Goal: Information Seeking & Learning: Learn about a topic

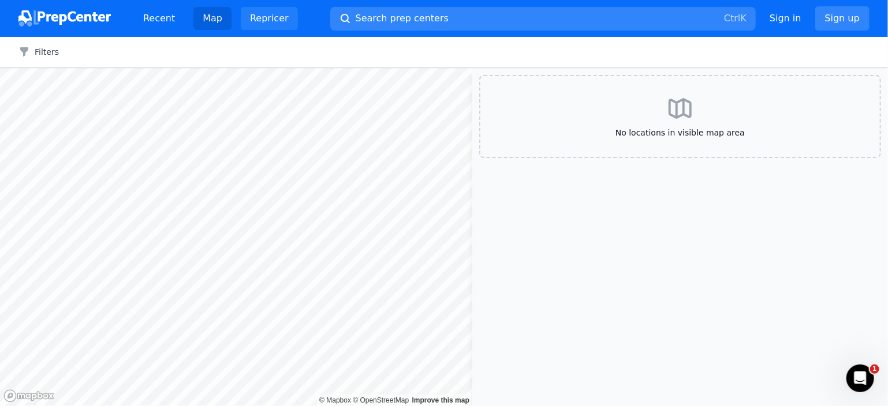
click at [257, 22] on link "Repricer" at bounding box center [269, 18] width 57 height 23
click at [163, 23] on link "Recent" at bounding box center [159, 18] width 50 height 23
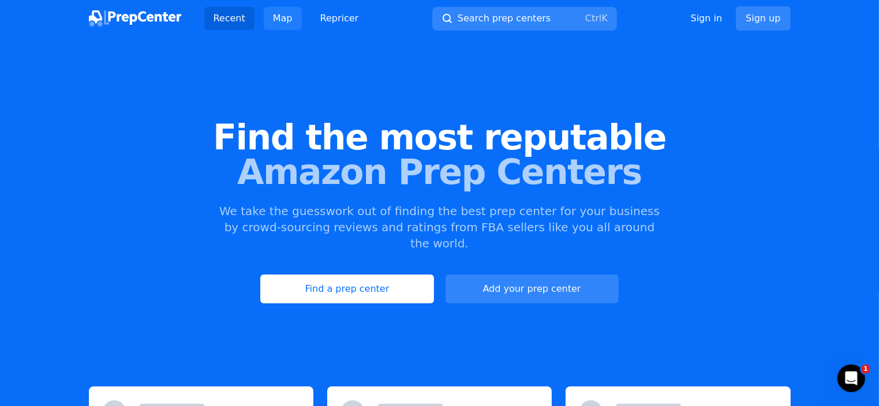
click at [283, 20] on link "Map" at bounding box center [283, 18] width 38 height 23
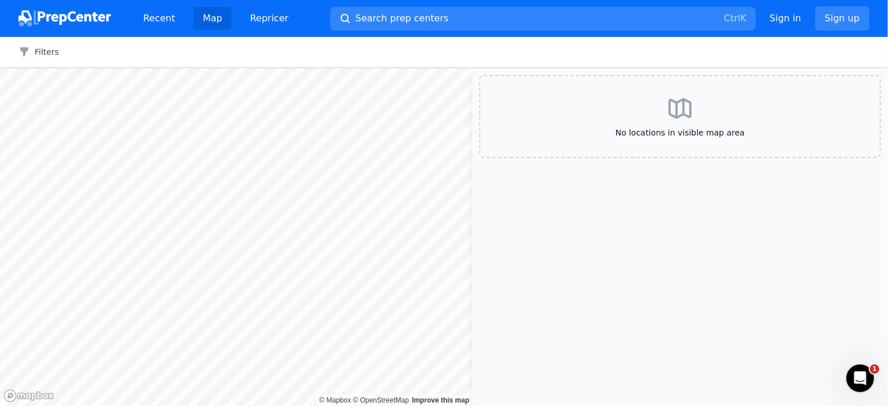
click at [620, 146] on div "No locations in visible map area" at bounding box center [680, 116] width 402 height 83
click at [668, 354] on aside "No locations in visible map area" at bounding box center [680, 237] width 416 height 338
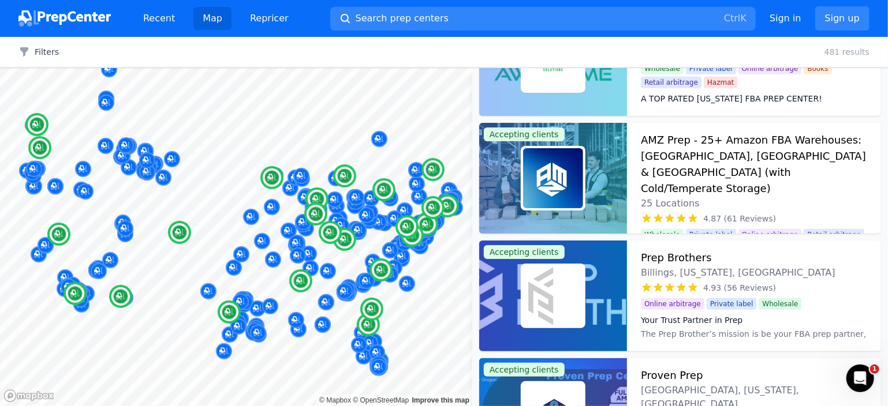
scroll to position [442, 0]
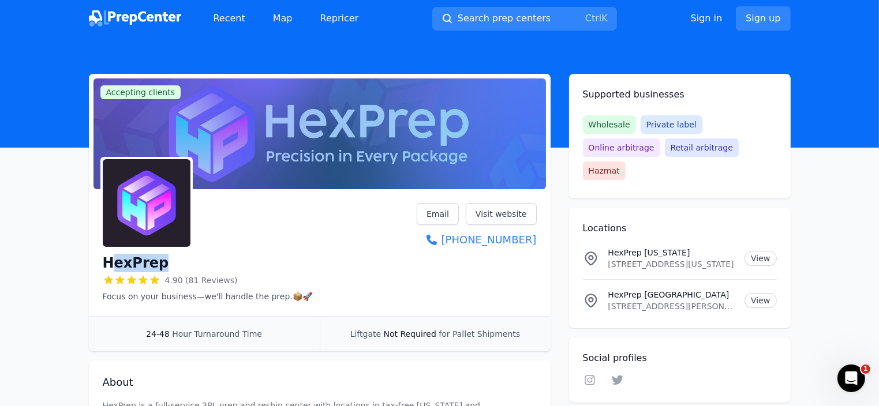
drag, startPoint x: 167, startPoint y: 264, endPoint x: 115, endPoint y: 260, distance: 52.7
click at [115, 260] on div "HexPrep" at bounding box center [208, 263] width 210 height 18
copy h1 "exPrep"
click at [247, 256] on div "HexPrep" at bounding box center [208, 263] width 210 height 18
drag, startPoint x: 543, startPoint y: 238, endPoint x: 536, endPoint y: 241, distance: 7.7
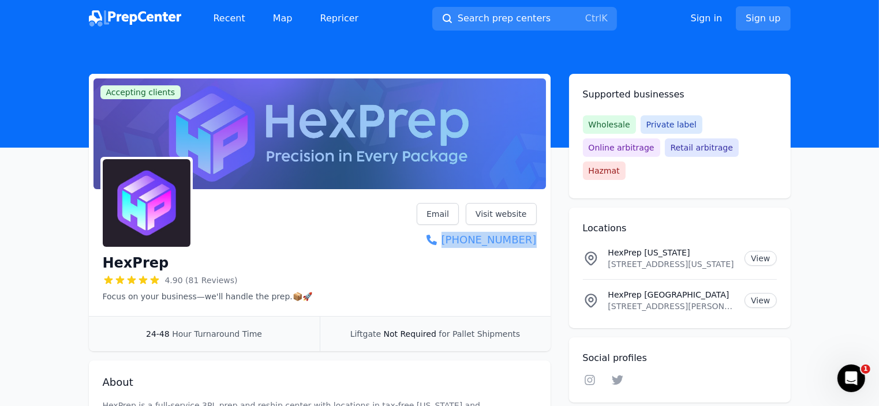
click at [536, 241] on div "HexPrep 4.90 (81 Reviews) Focus on your business—we'll handle the prep.📦🚀 Email…" at bounding box center [320, 255] width 462 height 122
copy link "(503) 313-1528"
click at [760, 251] on link "View" at bounding box center [761, 258] width 32 height 15
drag, startPoint x: 607, startPoint y: 241, endPoint x: 727, endPoint y: 244, distance: 120.1
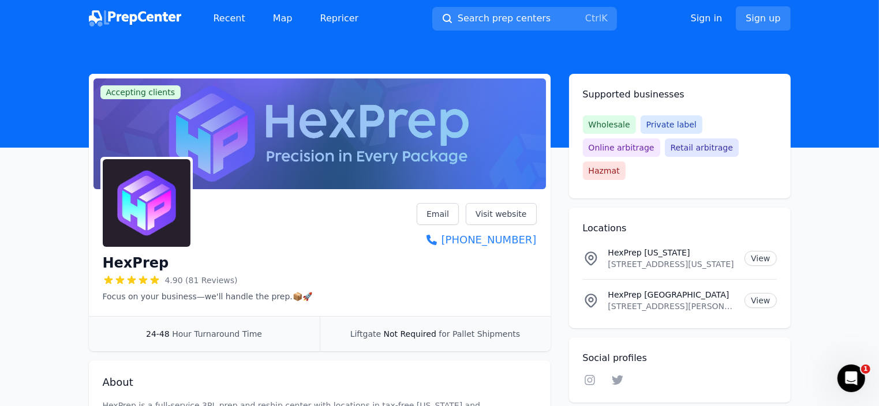
click at [727, 247] on div "HexPrep Oregon 2020 NE Aloclek Dr, #118, Hillsboro, Oregon, 97124, US View" at bounding box center [680, 258] width 194 height 23
copy p "2020 NE Aloclek Dr, #118, Hillsb"
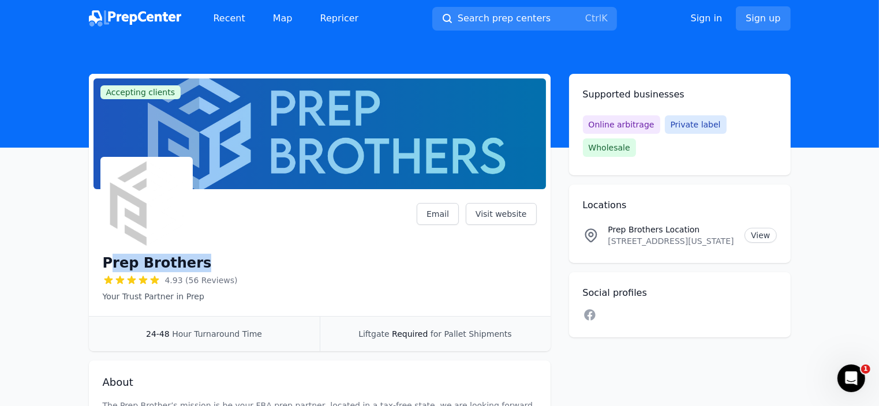
drag, startPoint x: 193, startPoint y: 263, endPoint x: 113, endPoint y: 266, distance: 80.3
click at [113, 266] on div "Prep Brothers" at bounding box center [170, 263] width 135 height 18
copy h1 "rep Brothers"
click at [247, 233] on div "Prep Brothers 4.93 (56 Reviews) Your Trust Partner in Prep Email Visit website" at bounding box center [320, 252] width 434 height 99
drag, startPoint x: 608, startPoint y: 218, endPoint x: 736, endPoint y: 223, distance: 127.7
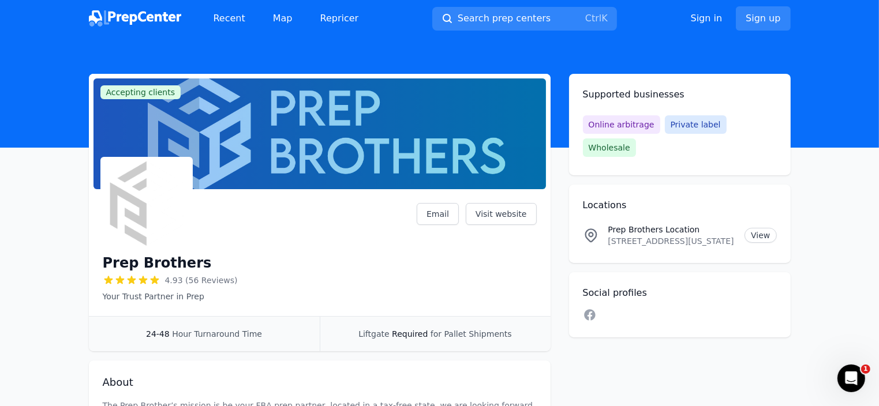
click at [736, 236] on p "3641 S 56TH ST W, UNIT 3, Billings, Montana, 59101, US" at bounding box center [673, 242] width 128 height 12
copy p "3641 S 56TH ST W, UNIT 3, Billings"
click at [487, 211] on link "Visit website" at bounding box center [501, 214] width 71 height 22
